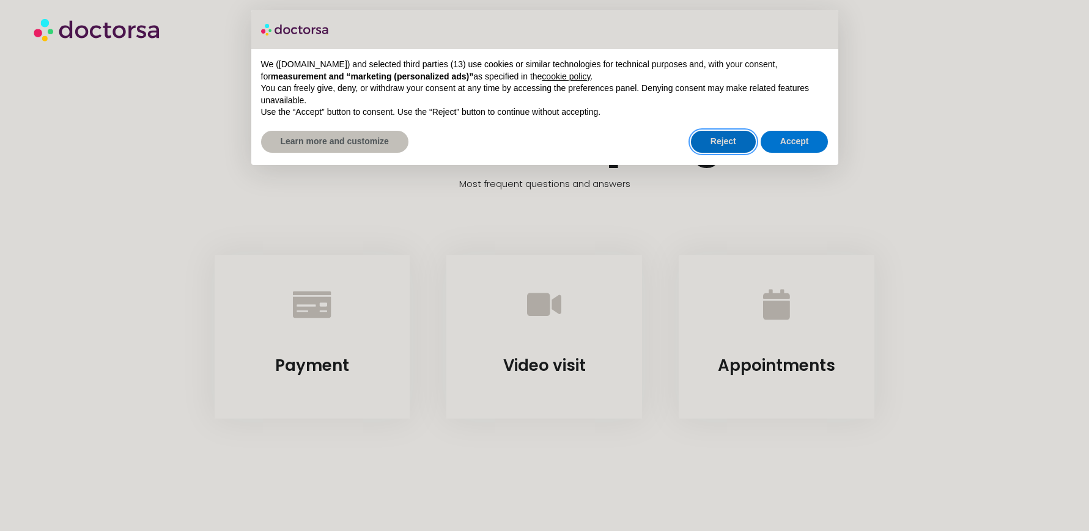
click at [731, 144] on button "Reject" at bounding box center [723, 142] width 65 height 22
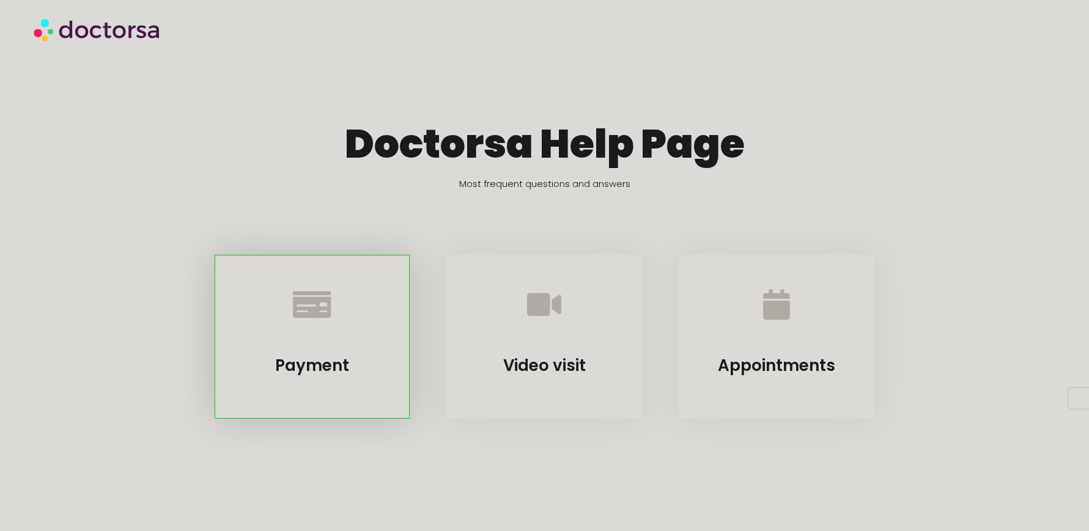
click at [285, 336] on div at bounding box center [312, 307] width 164 height 73
click at [319, 315] on icon "Payment" at bounding box center [312, 305] width 34 height 34
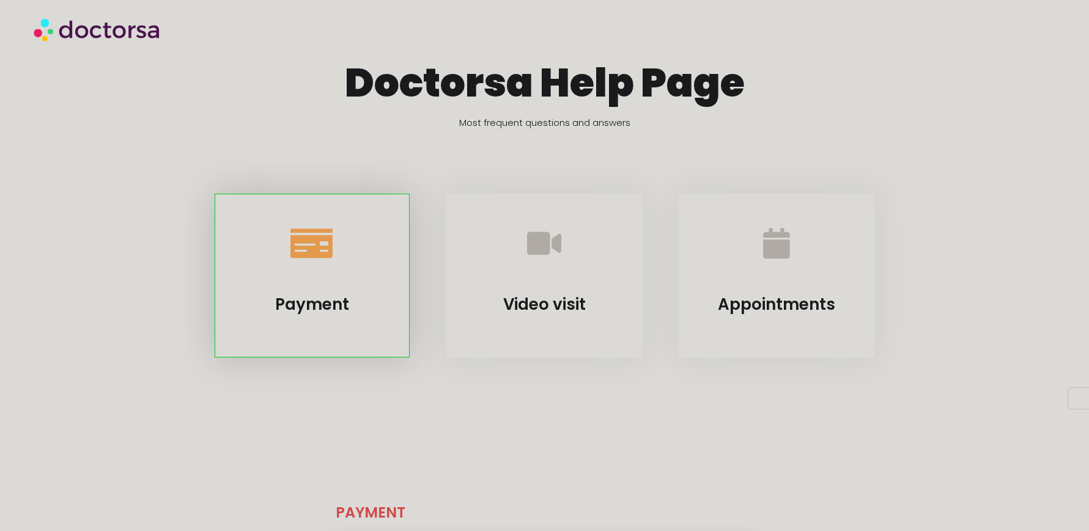
click at [319, 315] on div "Payment" at bounding box center [313, 276] width 196 height 164
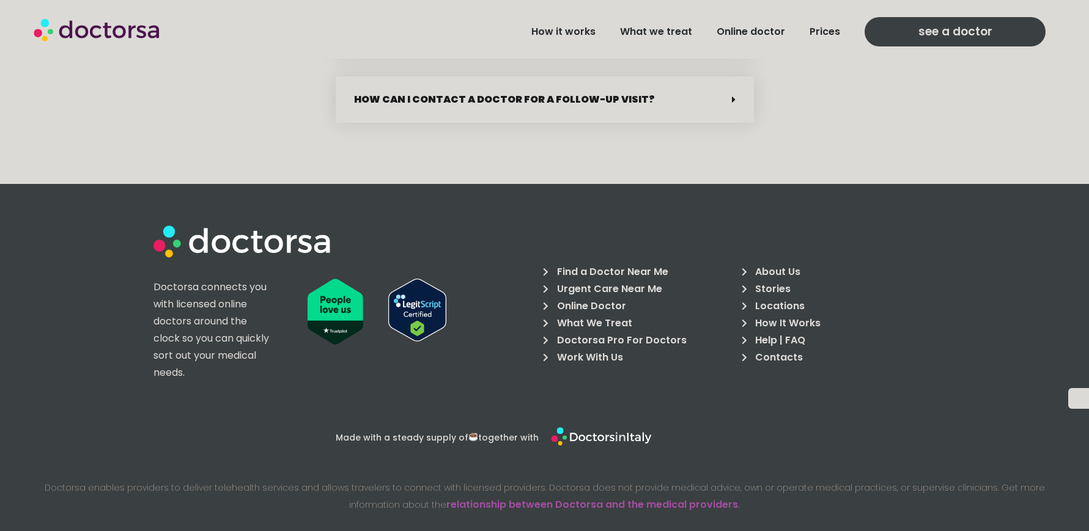
scroll to position [2624, 0]
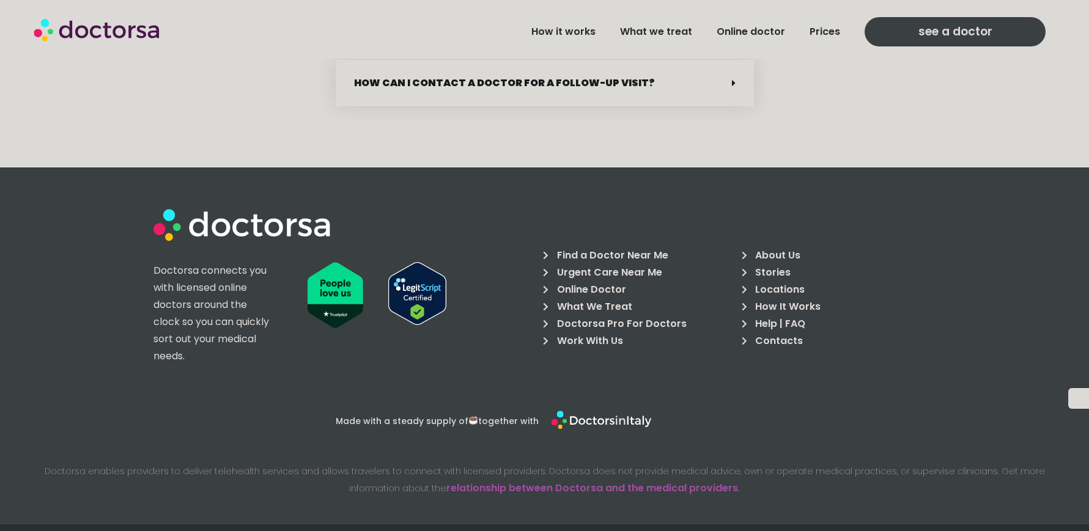
click at [767, 247] on span "About Us" at bounding box center [776, 255] width 48 height 17
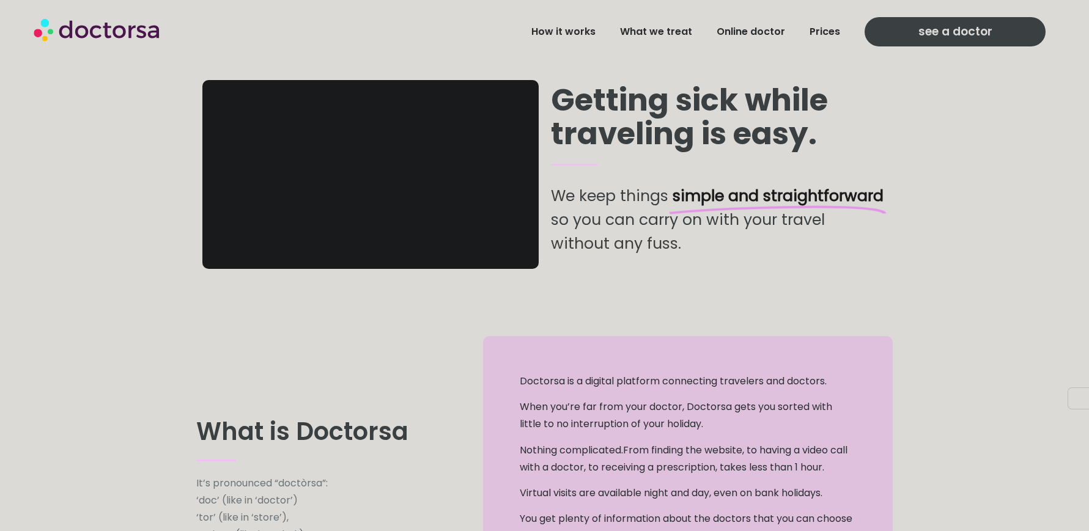
scroll to position [122, 0]
